Goal: Task Accomplishment & Management: Manage account settings

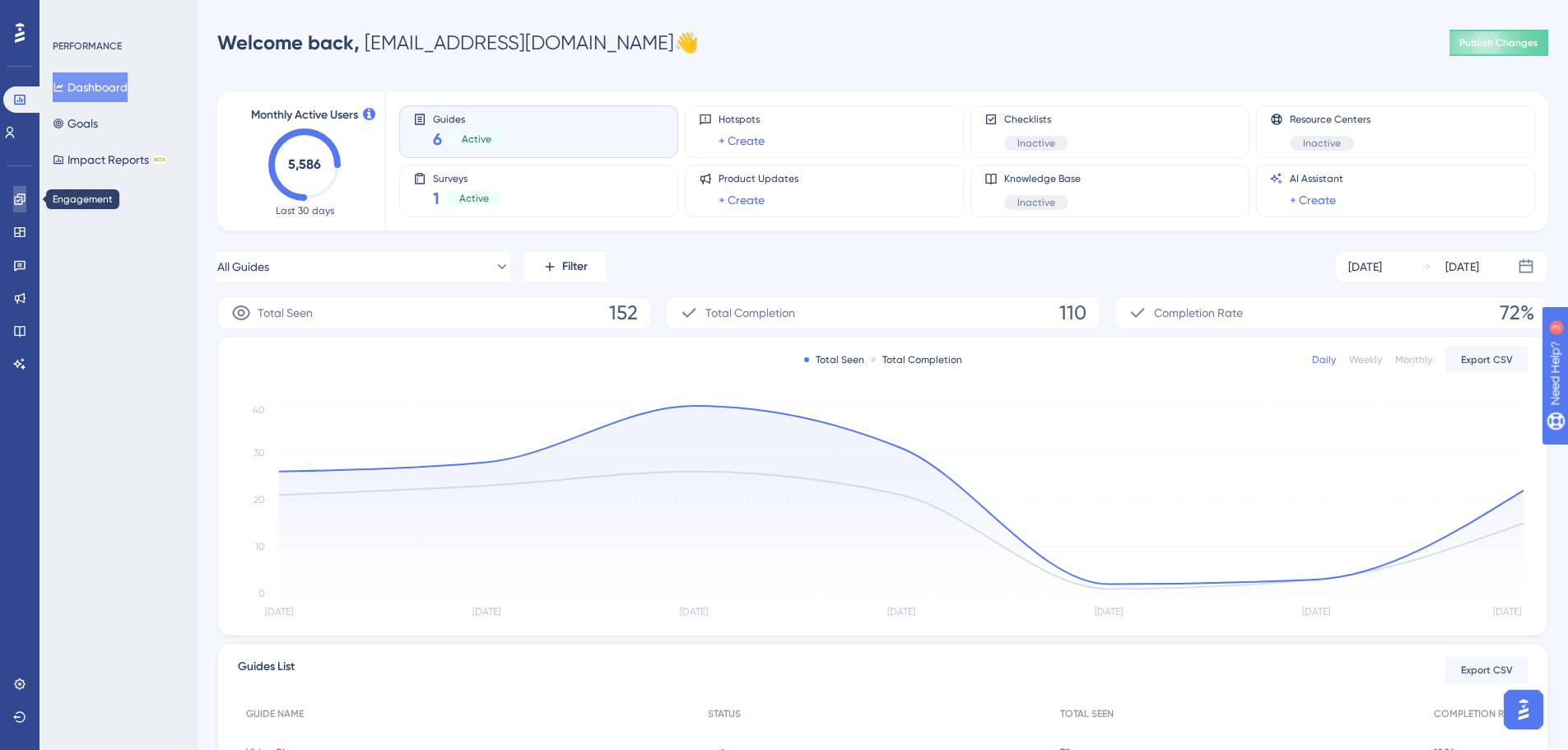
click at [15, 198] on icon at bounding box center [19, 198] width 10 height 10
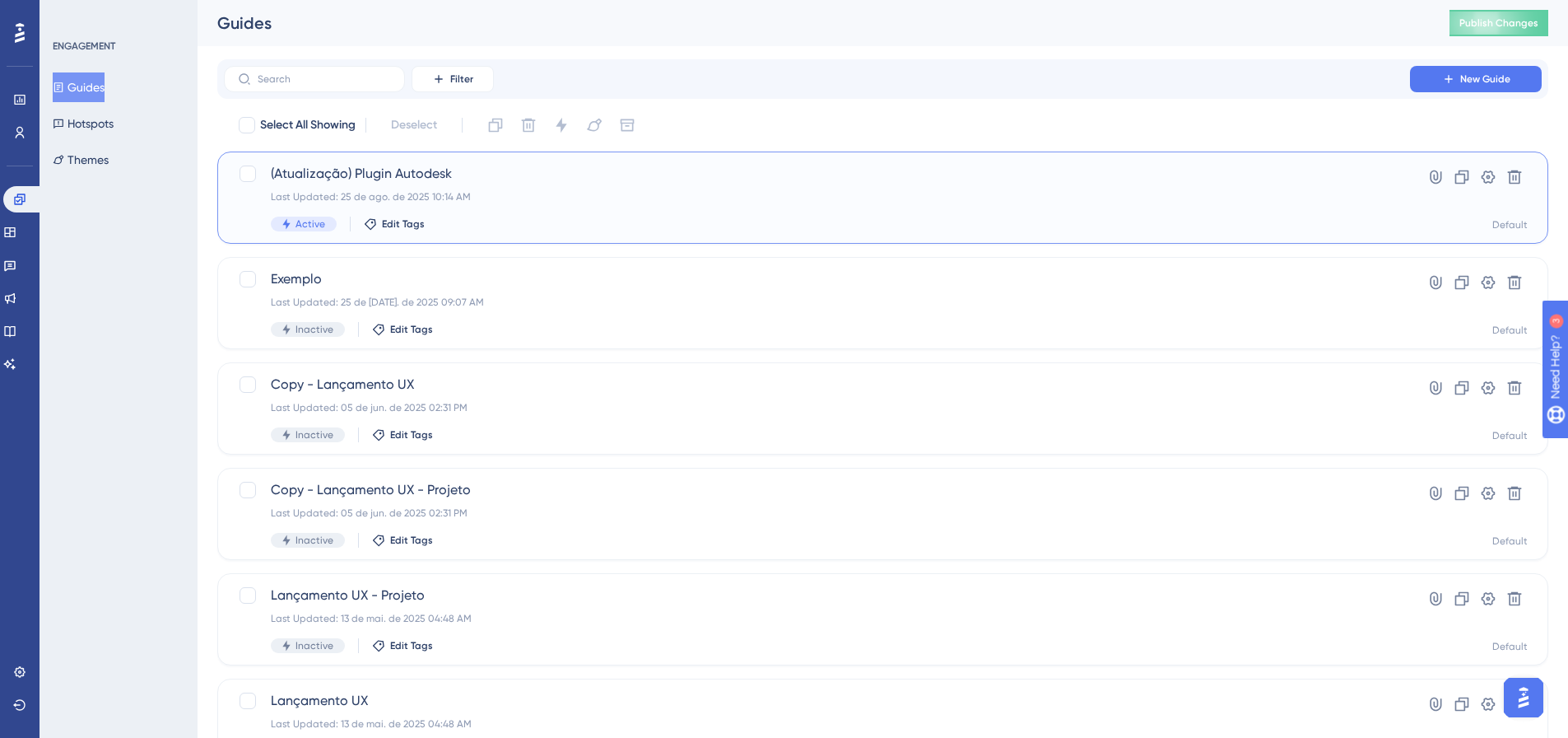
click at [435, 170] on span "(Atualização) Plugin Autodesk" at bounding box center [817, 174] width 1092 height 20
click at [600, 177] on span "(Atualização) Plugin Autodesk" at bounding box center [817, 174] width 1092 height 20
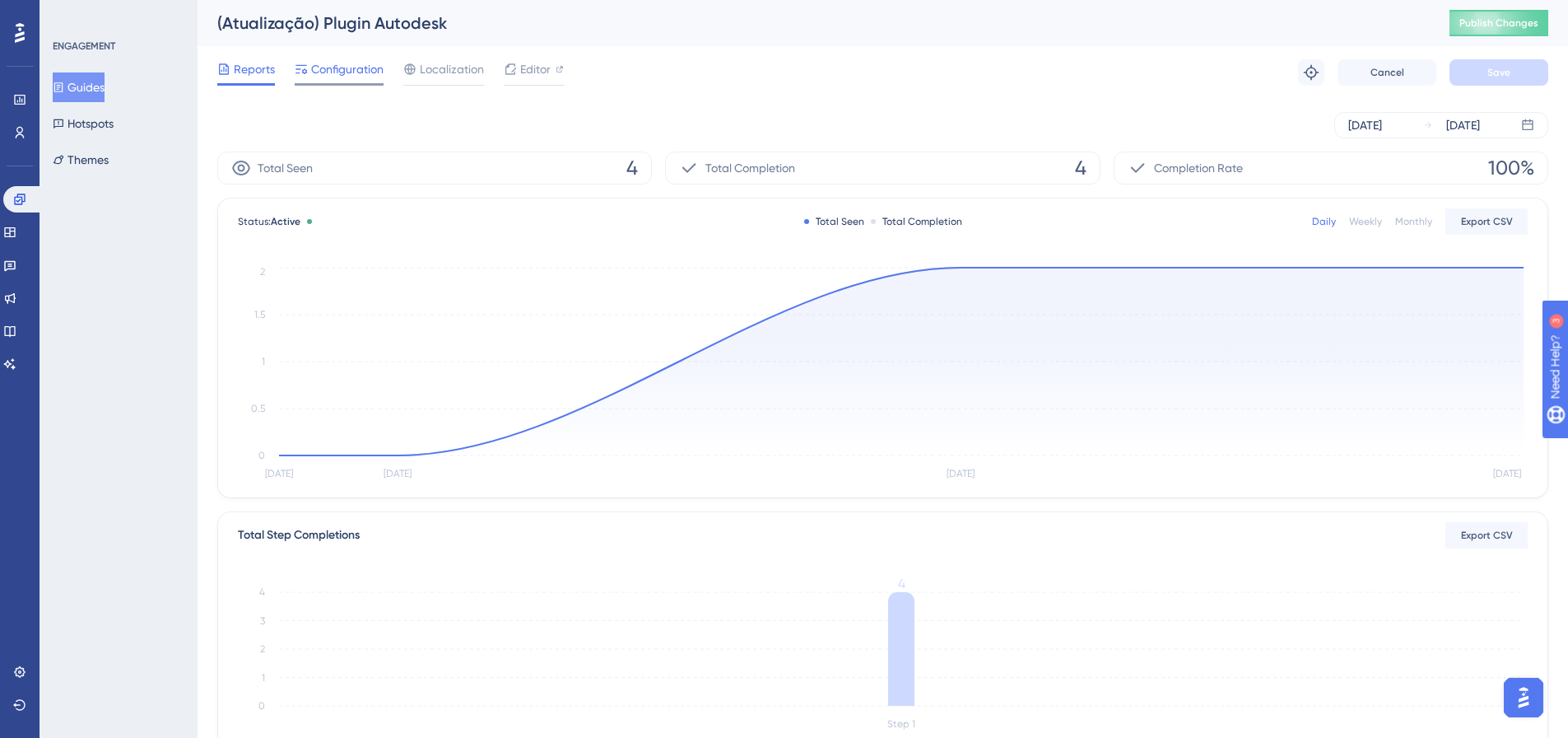
click at [342, 70] on span "Configuration" at bounding box center [347, 69] width 72 height 20
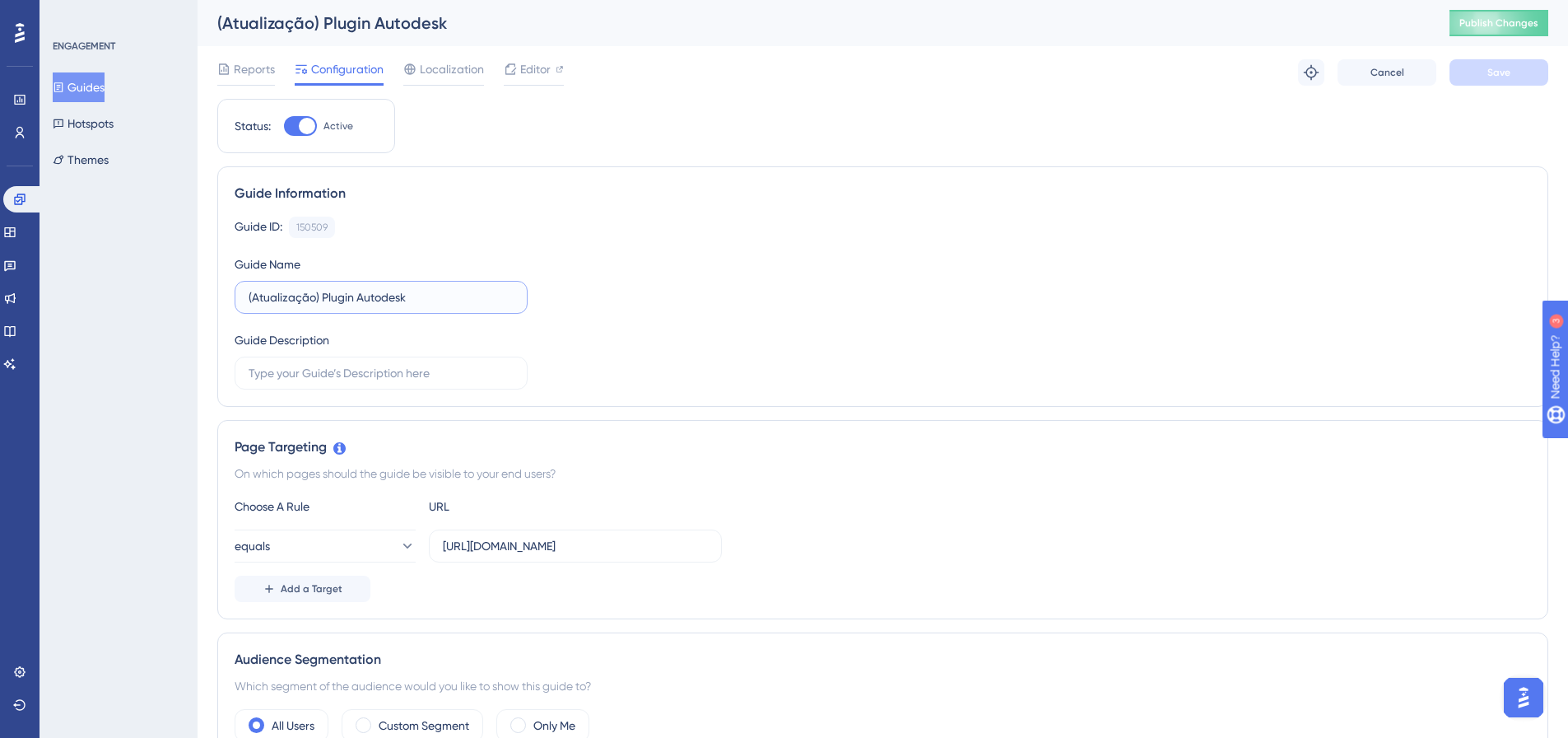
drag, startPoint x: 352, startPoint y: 293, endPoint x: 466, endPoint y: 296, distance: 114.0
click at [466, 296] on input "(Atualização) Plugin Autodesk" at bounding box center [381, 297] width 265 height 18
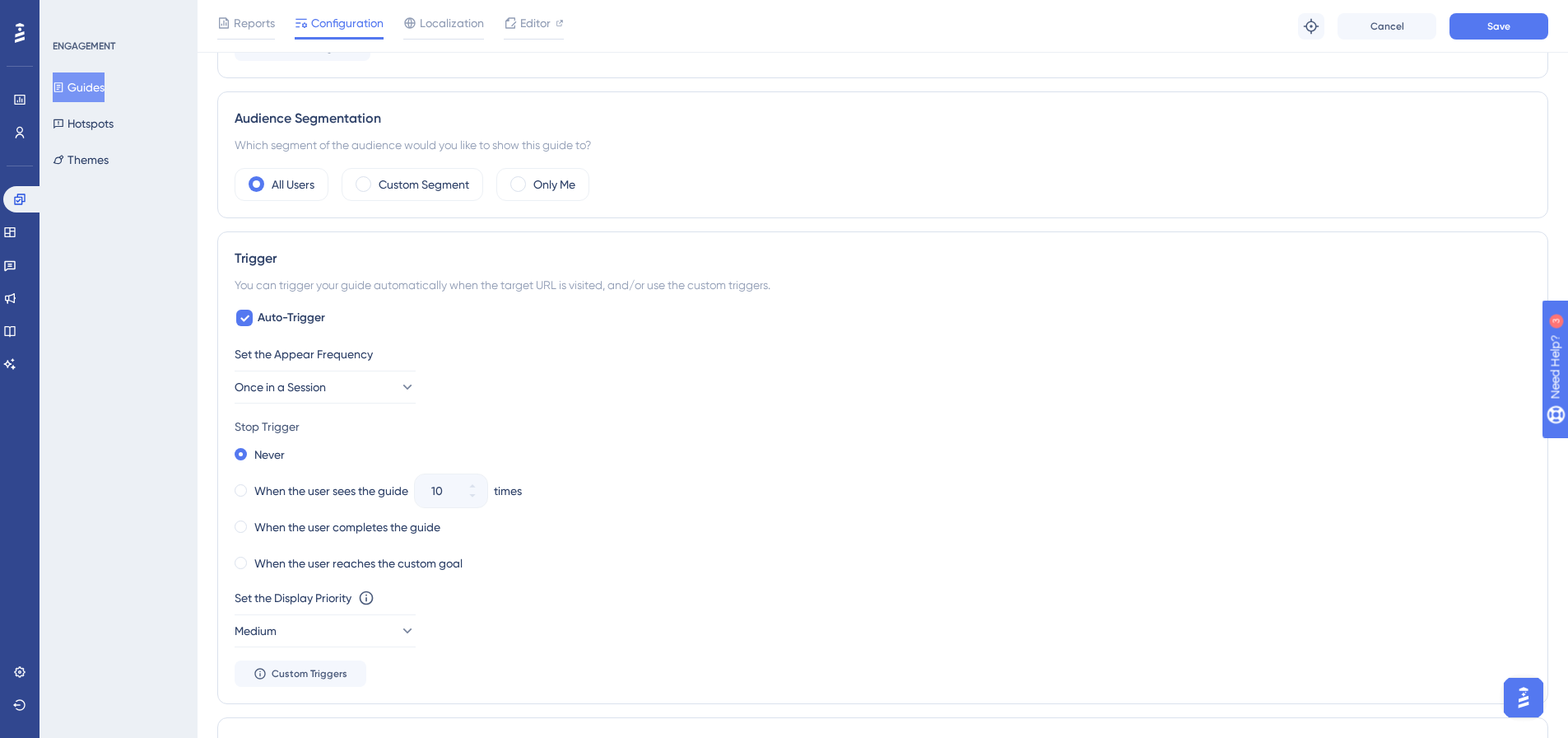
scroll to position [576, 0]
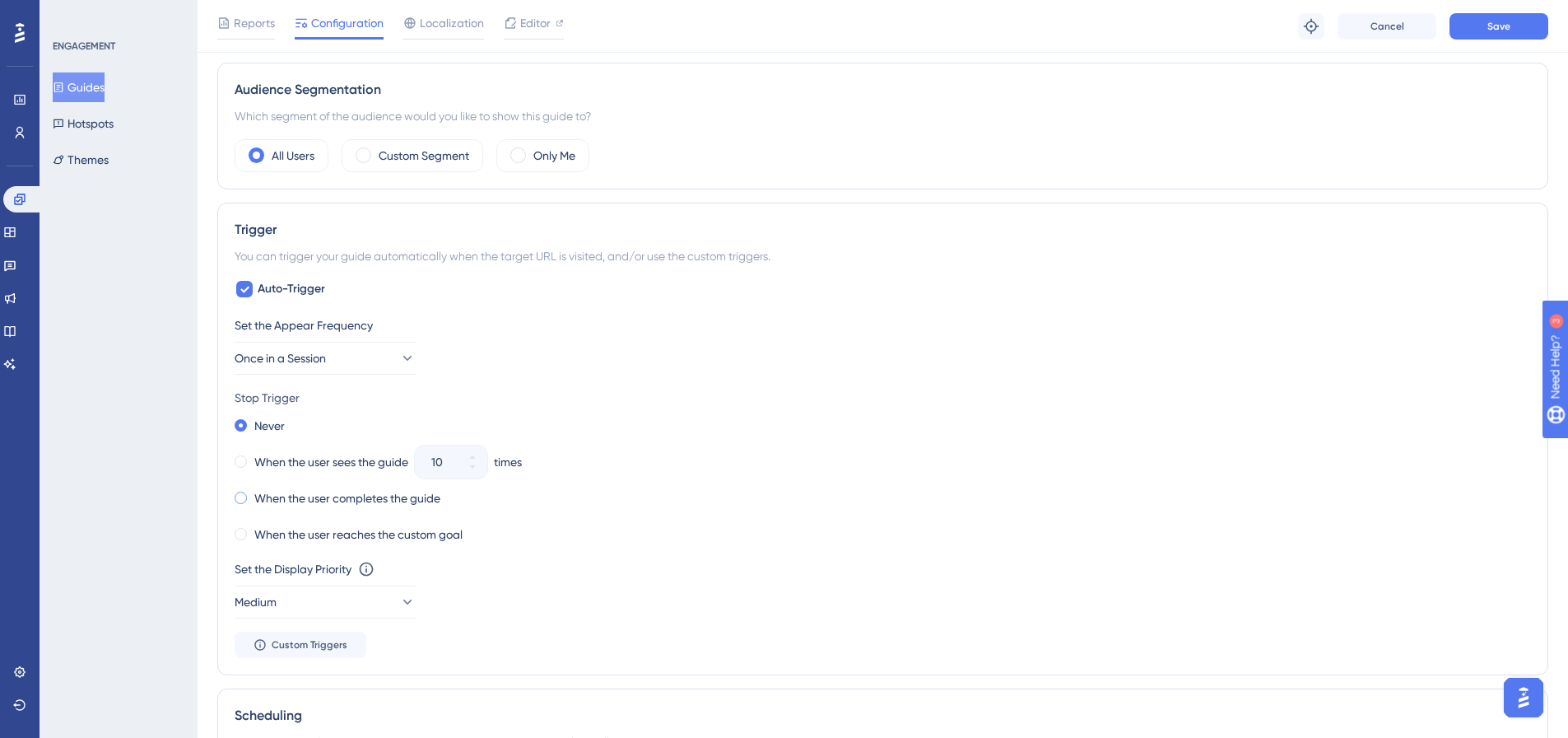
type input "(Atualização) Plugins"
click at [357, 496] on label "When the user completes the guide" at bounding box center [347, 498] width 186 height 20
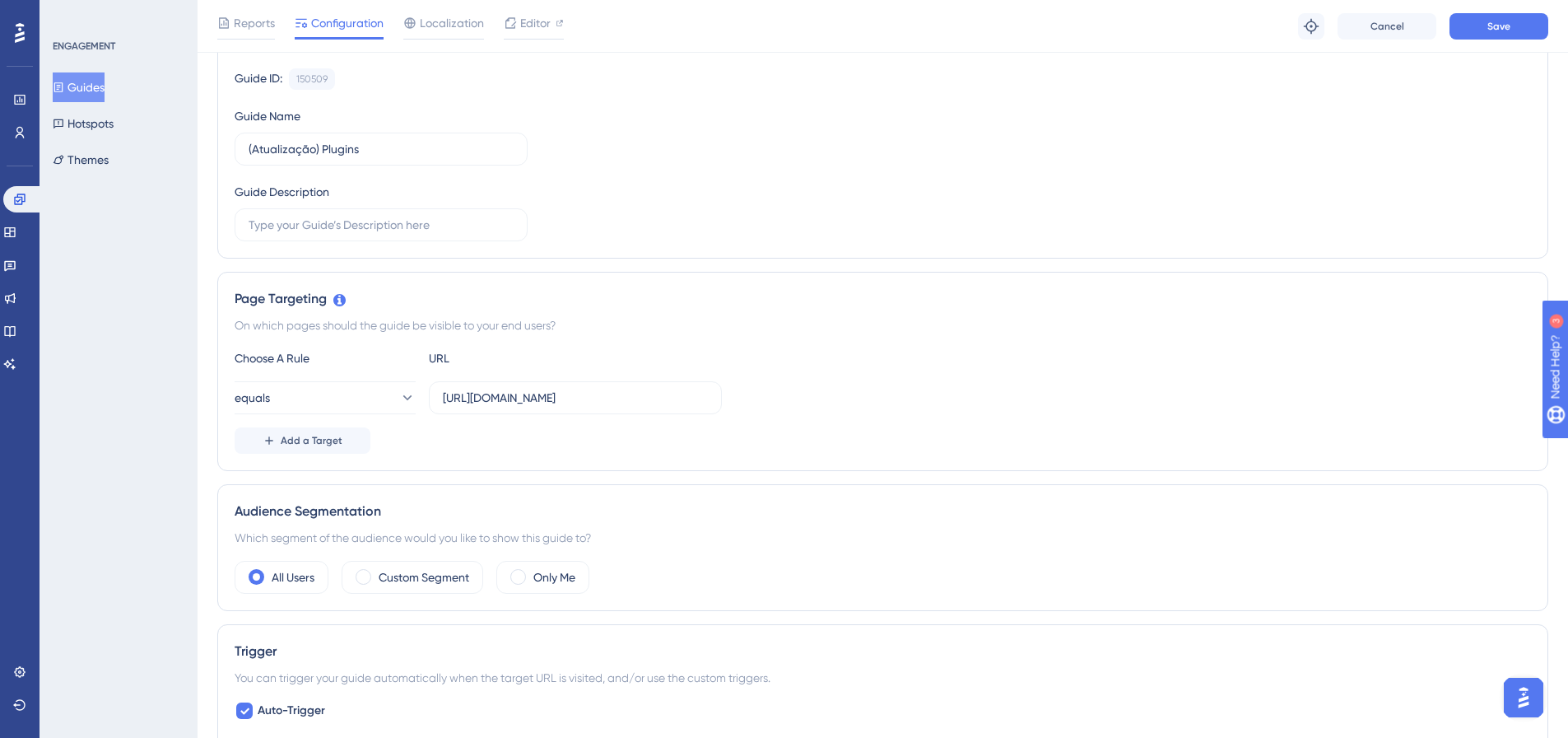
scroll to position [0, 0]
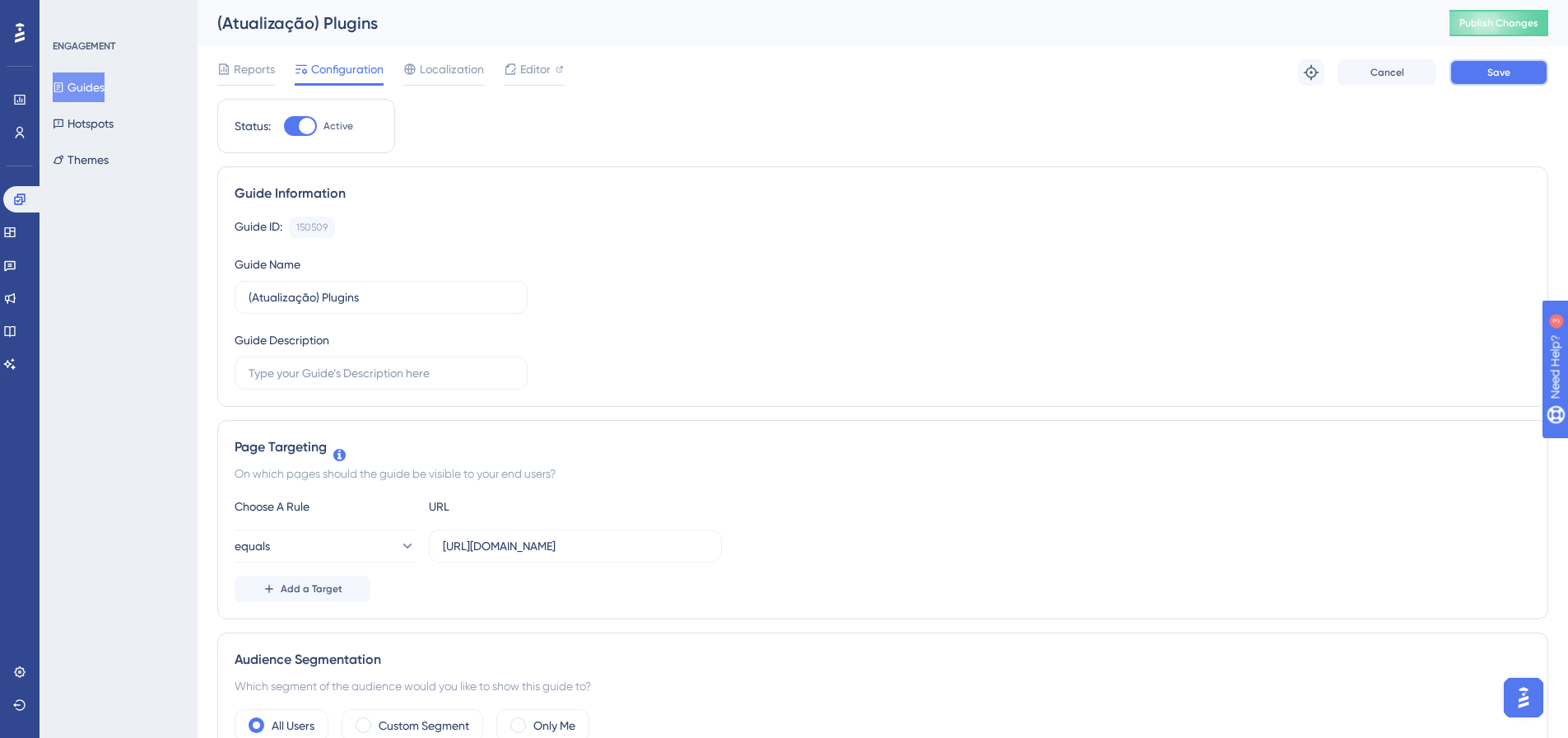
click at [1482, 81] on button "Save" at bounding box center [1499, 72] width 99 height 27
click at [467, 72] on span "Localization" at bounding box center [451, 69] width 64 height 20
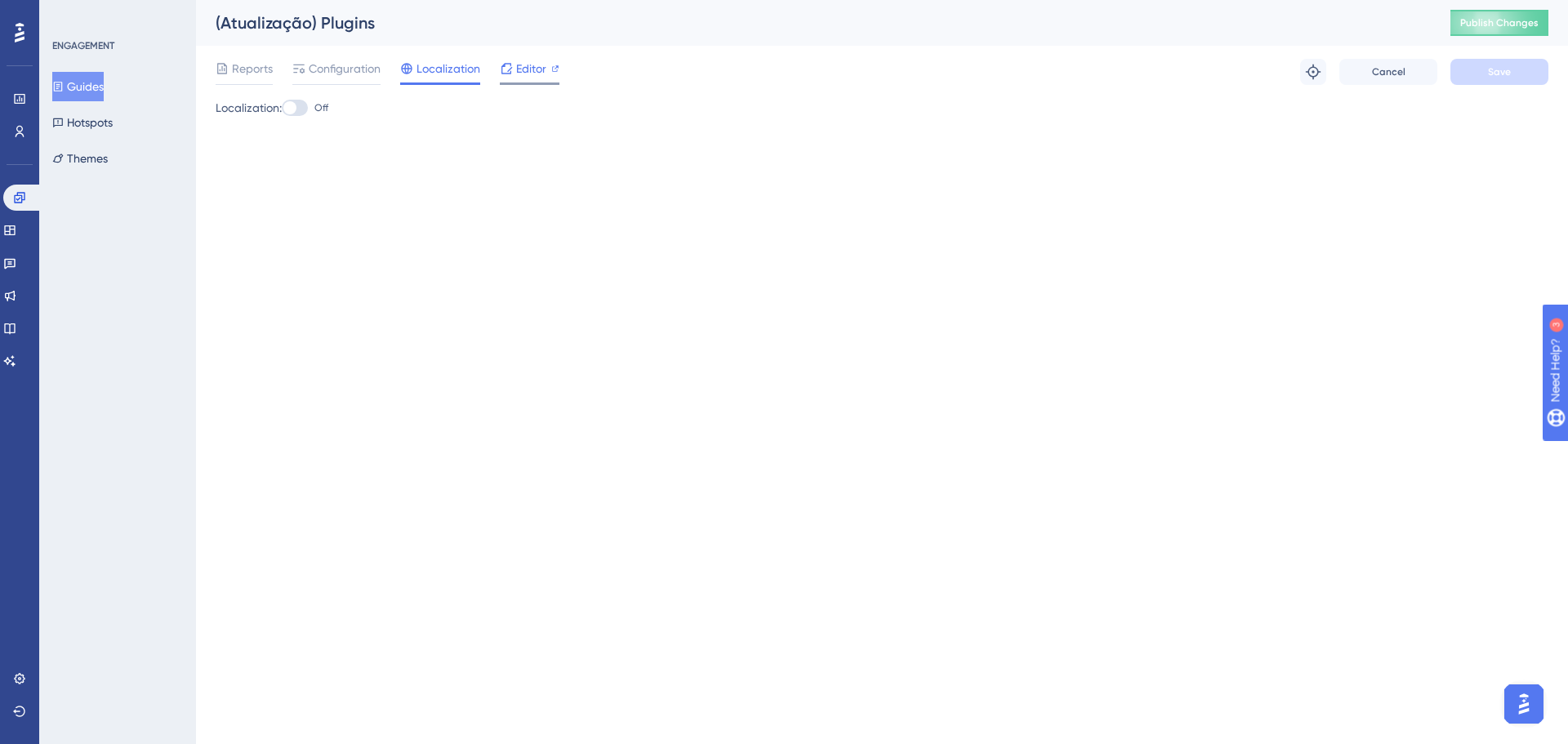
click at [520, 75] on span "Editor" at bounding box center [531, 68] width 30 height 20
click at [1502, 28] on span "Publish Changes" at bounding box center [1499, 23] width 78 height 13
click at [342, 69] on span "Configuration" at bounding box center [344, 68] width 72 height 20
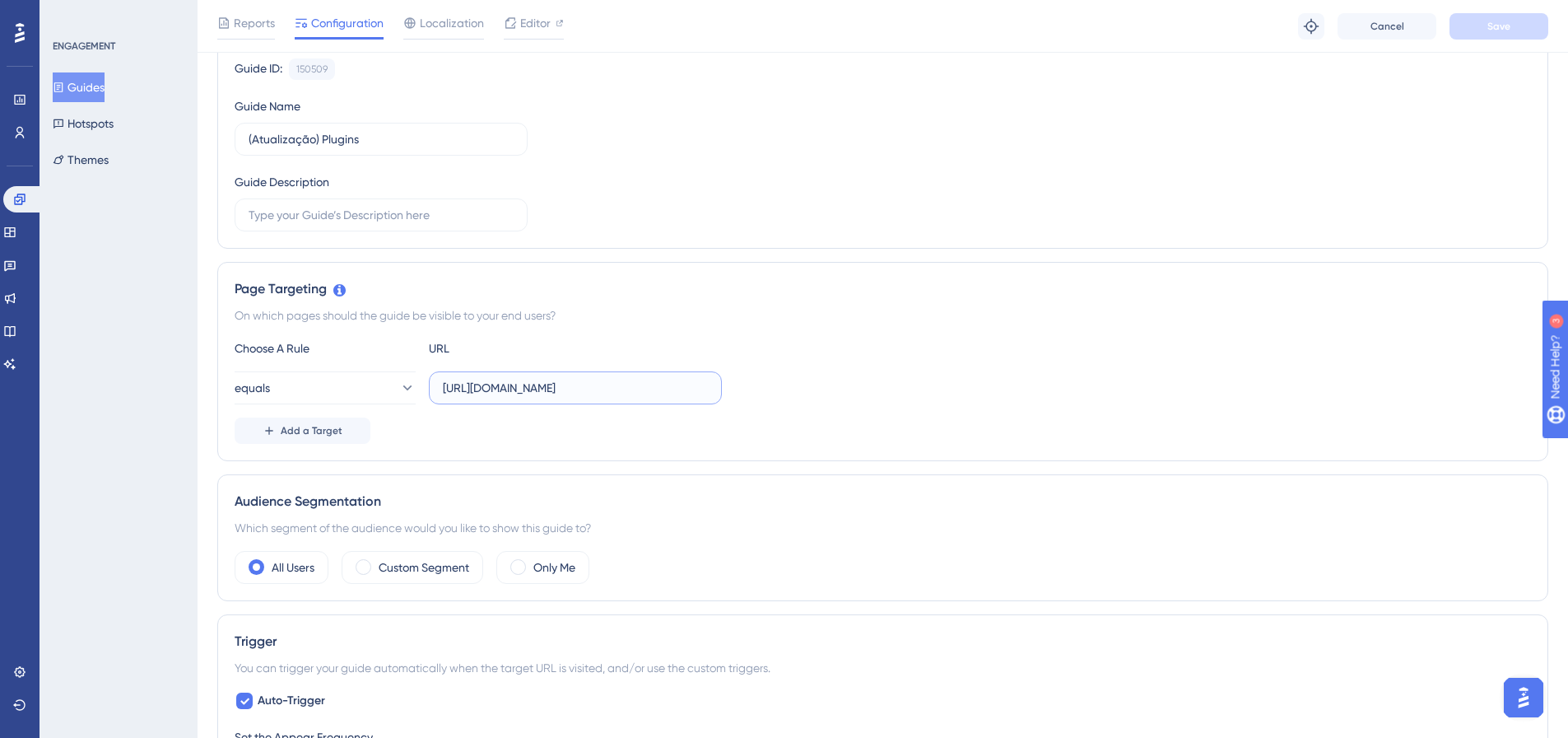
scroll to position [0, 9]
drag, startPoint x: 693, startPoint y: 383, endPoint x: 805, endPoint y: 388, distance: 112.1
click at [805, 388] on div "equals [URL][DOMAIN_NAME]" at bounding box center [883, 387] width 1296 height 33
click at [798, 401] on div "equals [URL][DOMAIN_NAME]" at bounding box center [883, 387] width 1296 height 33
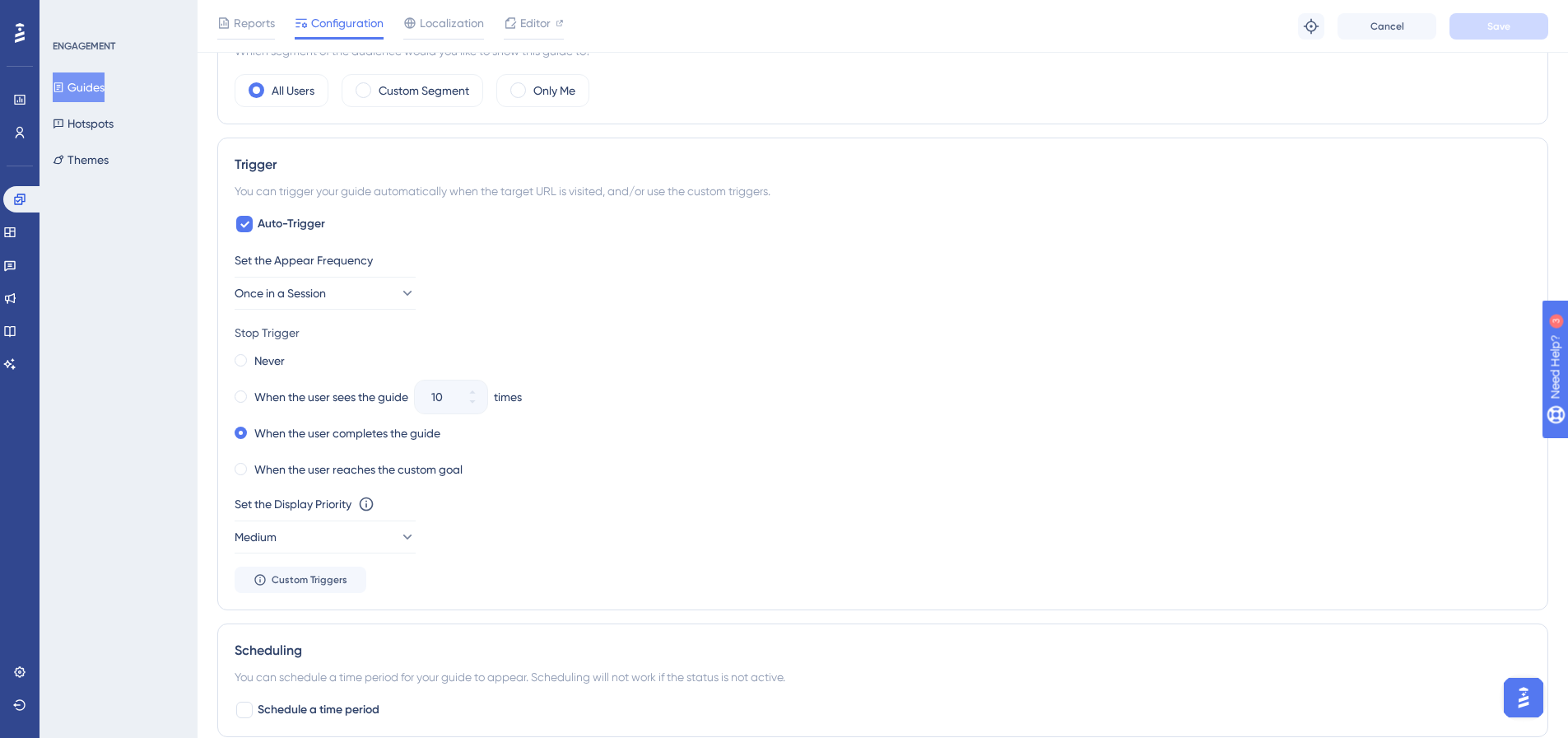
scroll to position [659, 0]
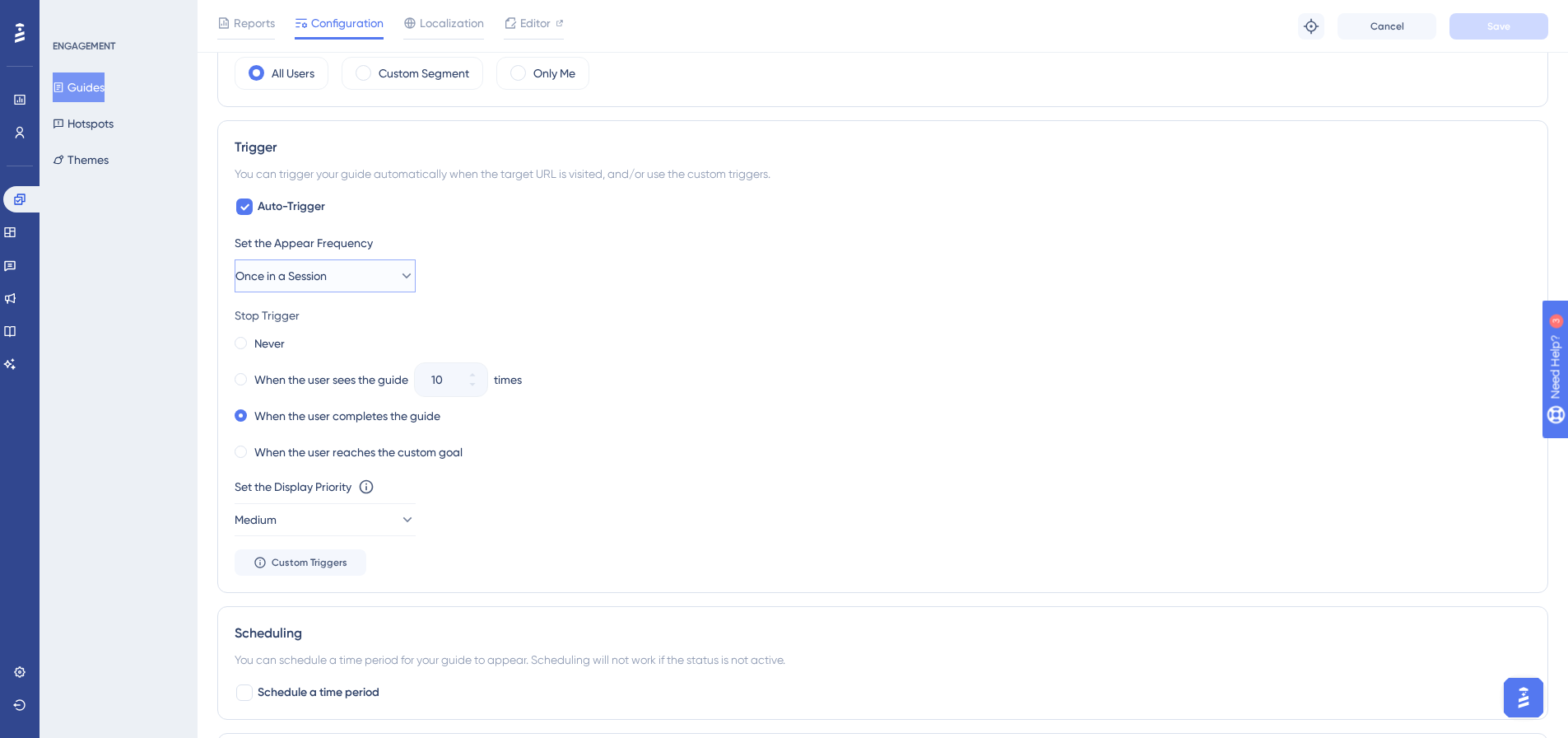
click at [405, 283] on button "Once in a Session" at bounding box center [325, 276] width 181 height 33
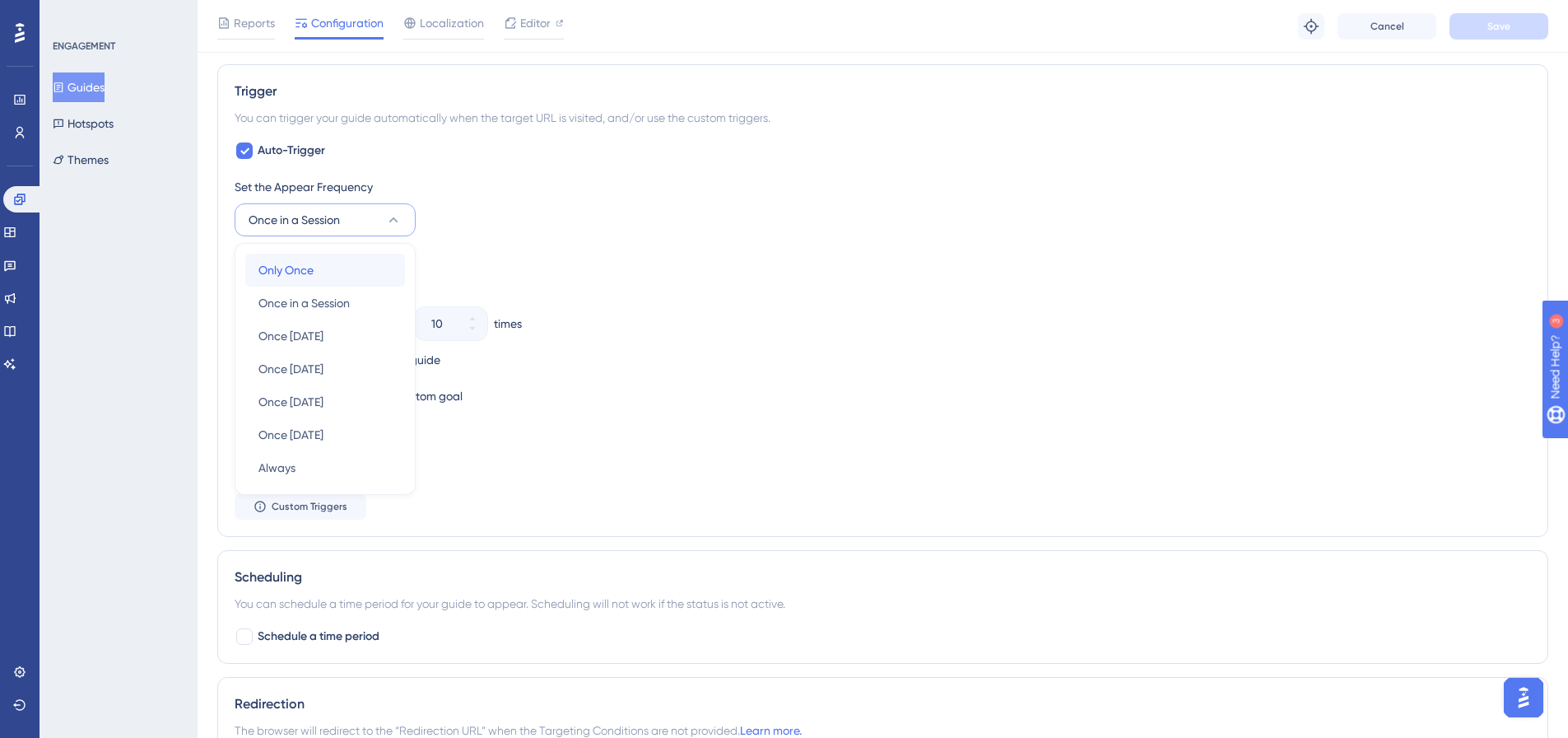
click at [316, 274] on div "Only Once Only Once" at bounding box center [325, 270] width 133 height 33
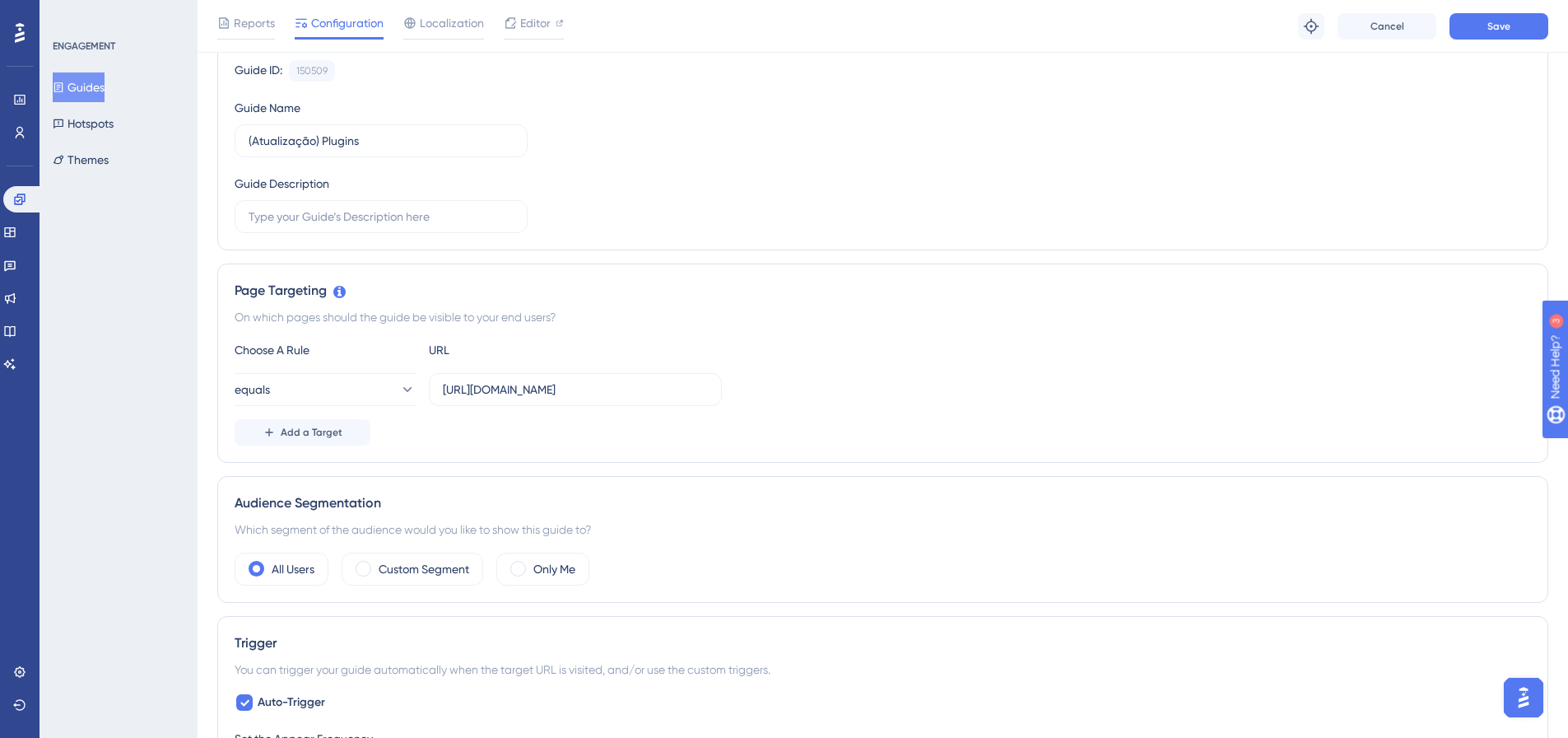
scroll to position [0, 0]
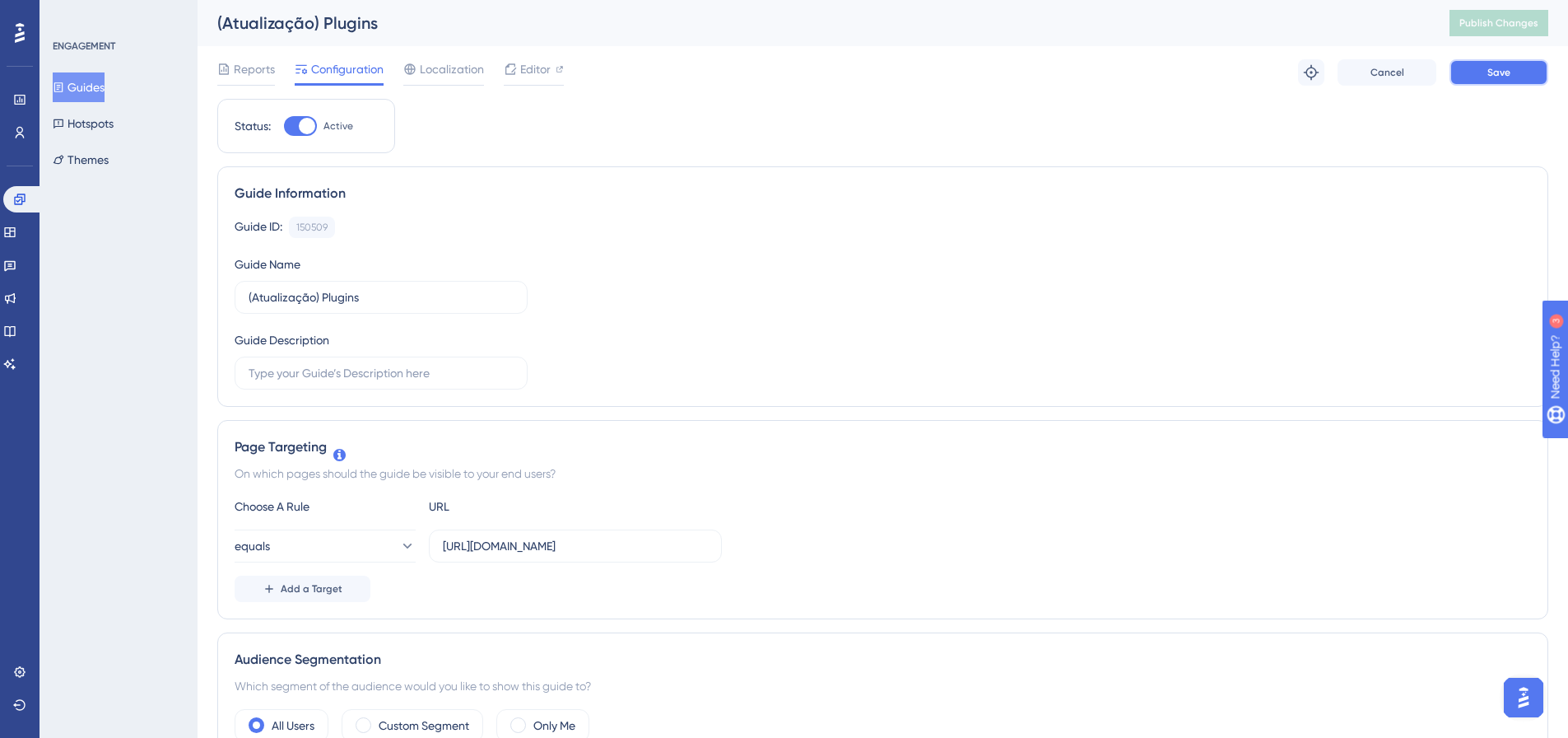
click at [1501, 73] on span "Save" at bounding box center [1498, 72] width 23 height 13
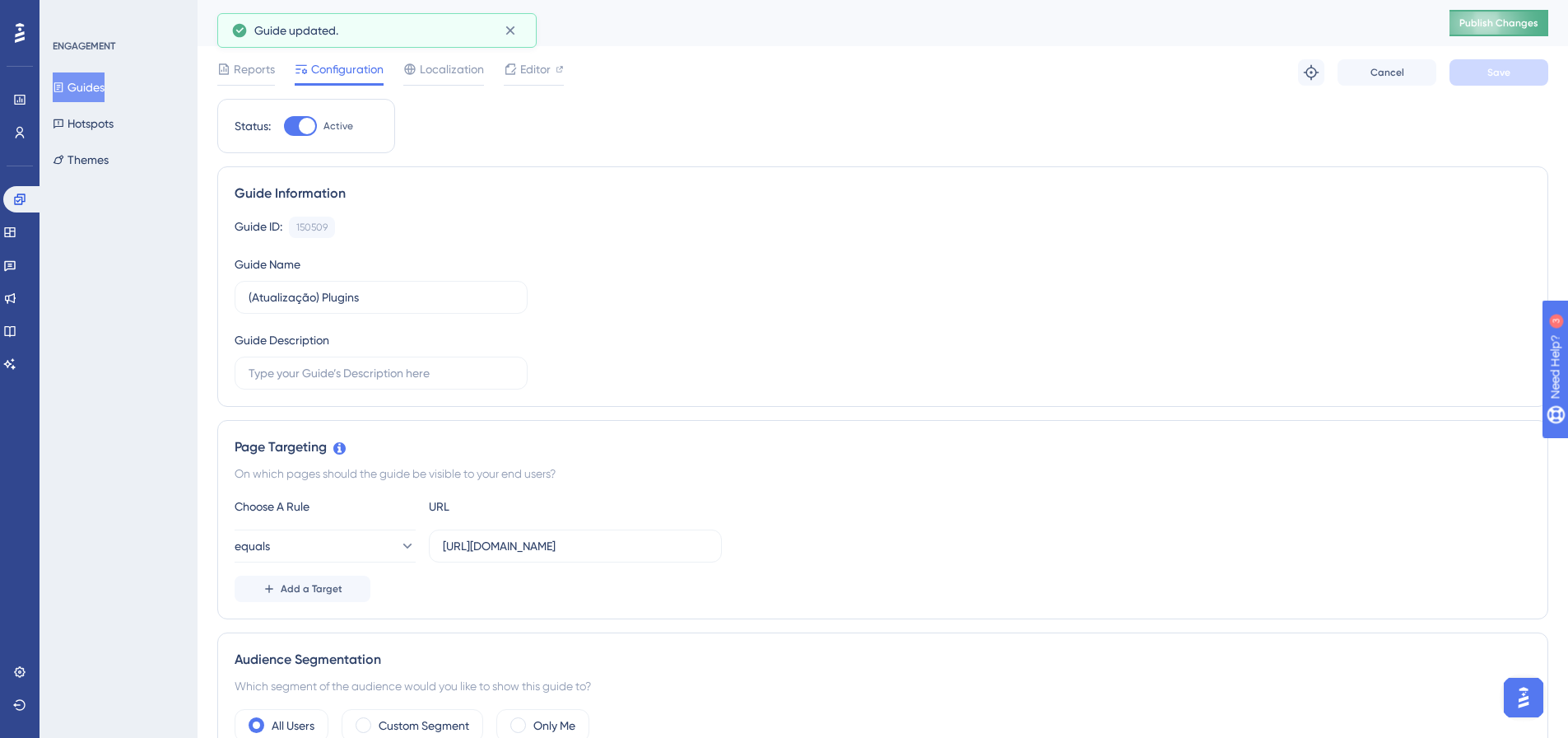
click at [1529, 25] on span "Publish Changes" at bounding box center [1498, 23] width 79 height 13
